Goal: Unclear

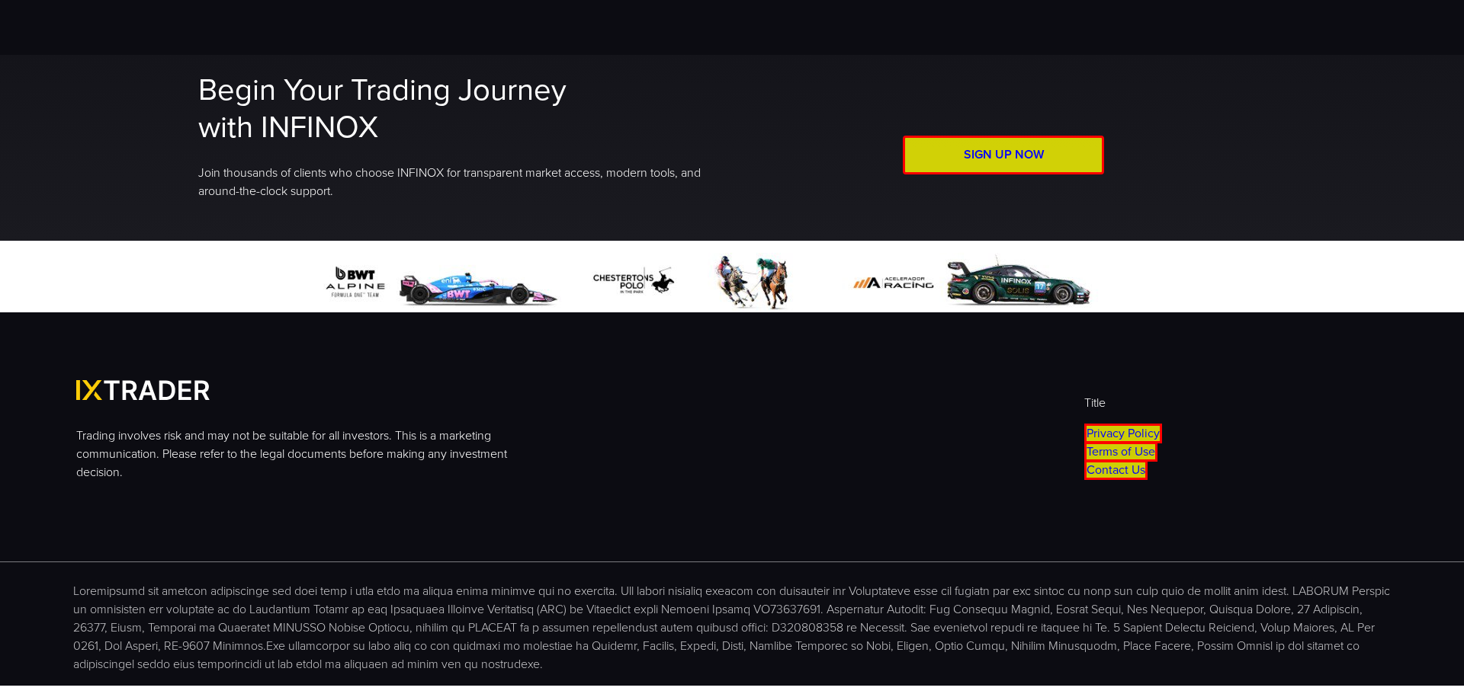
scroll to position [3495, 0]
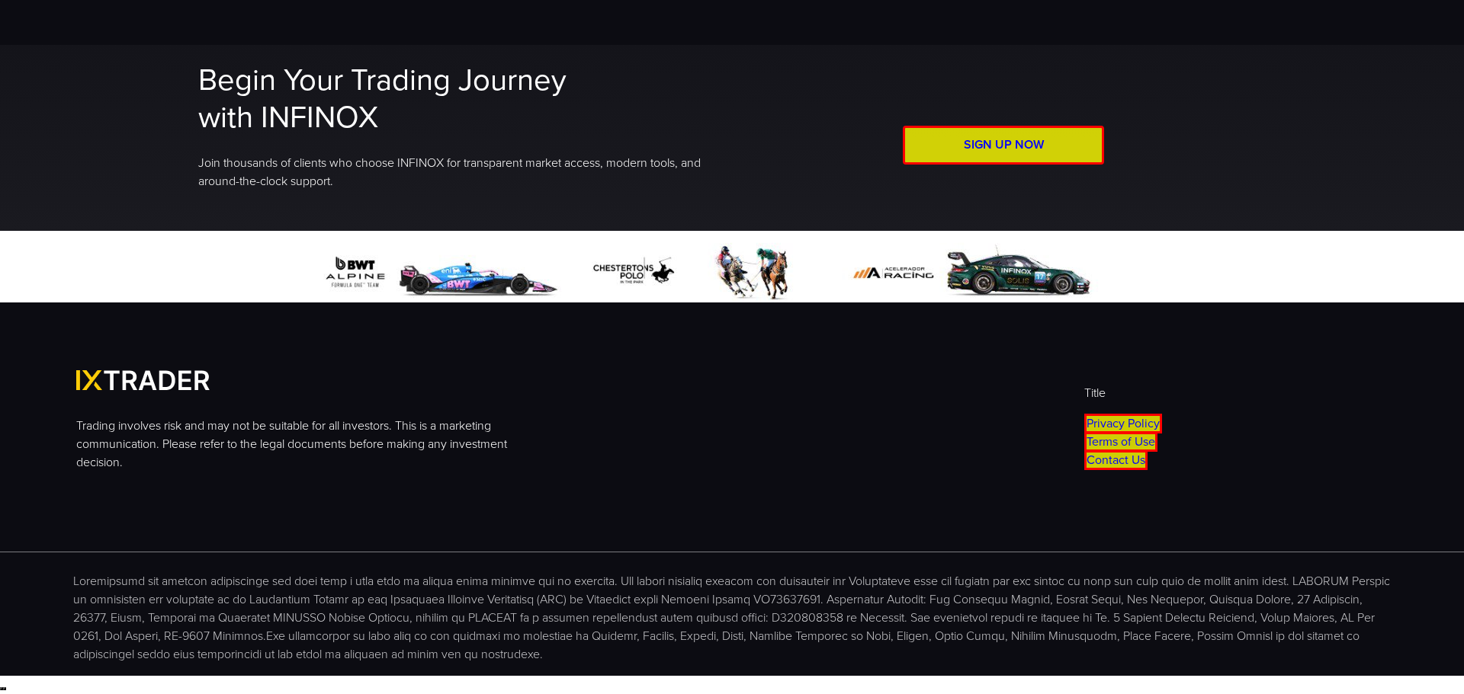
click at [556, 479] on div "Trading involves risk and may not be suitable for all investors. This is a mark…" at bounding box center [561, 427] width 1046 height 173
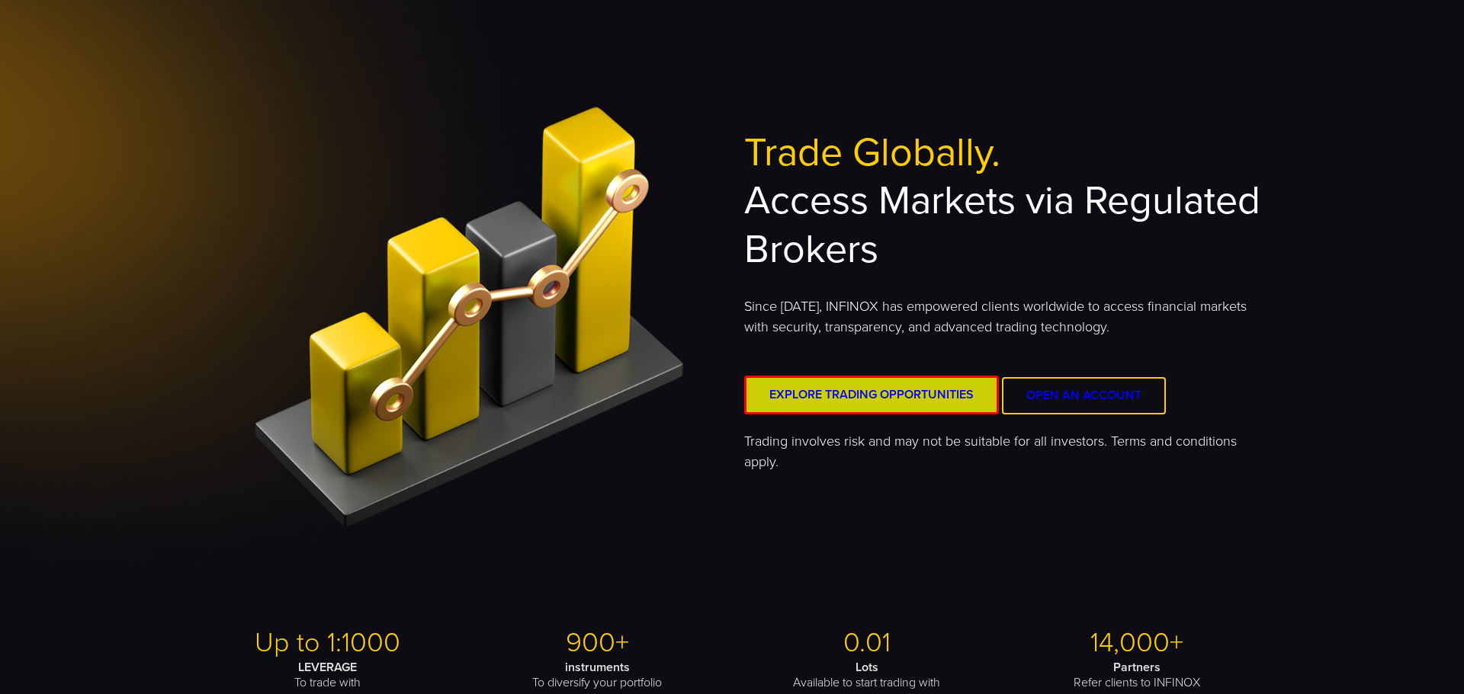
scroll to position [0, 0]
